Goal: Task Accomplishment & Management: Manage account settings

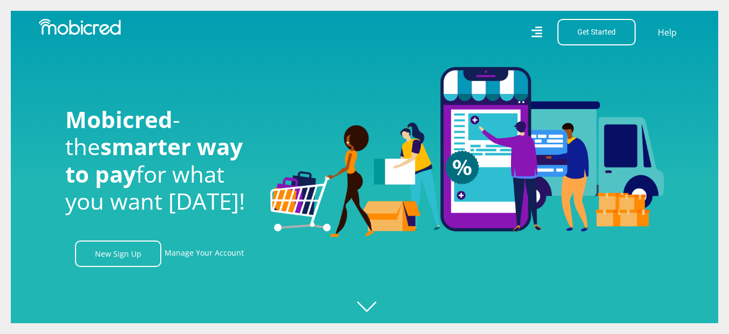
click at [207, 257] on link "Manage Your Account" at bounding box center [204, 253] width 79 height 26
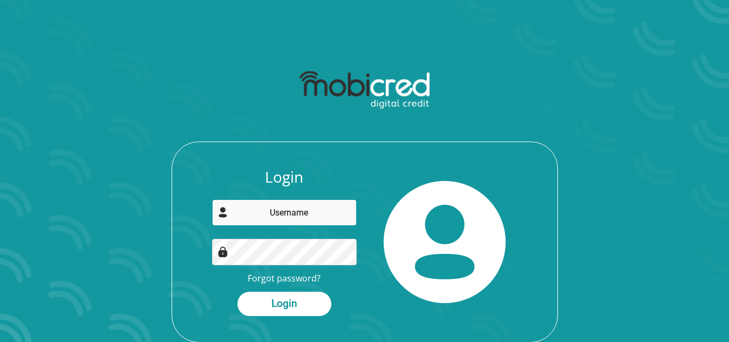
type input "DAWID@DAFSTERSOFT.CO.ZA"
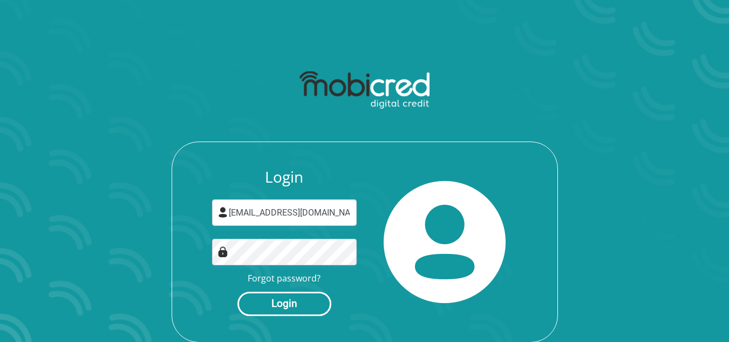
click at [282, 297] on button "Login" at bounding box center [284, 303] width 94 height 24
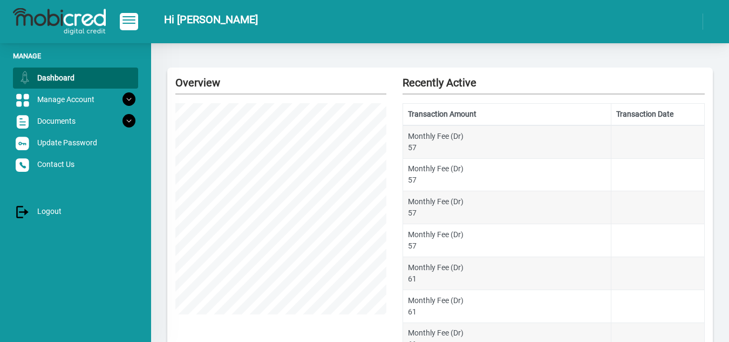
scroll to position [54, 0]
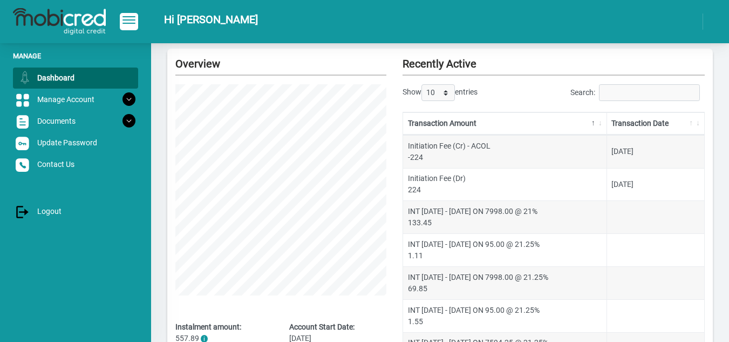
click at [633, 123] on th "Transaction Date" at bounding box center [655, 123] width 97 height 23
click at [632, 123] on th "Transaction Date" at bounding box center [655, 123] width 97 height 23
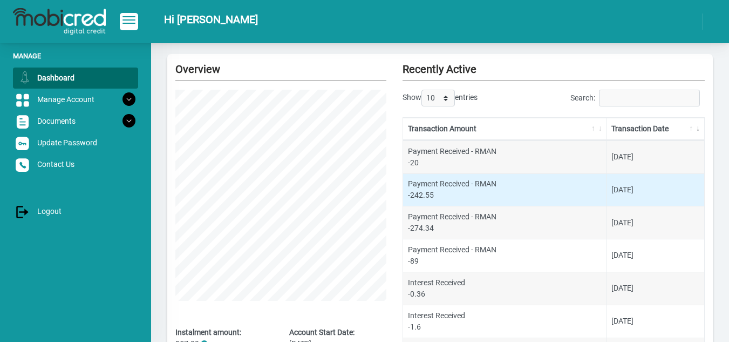
scroll to position [0, 0]
